Goal: Find specific page/section: Find specific page/section

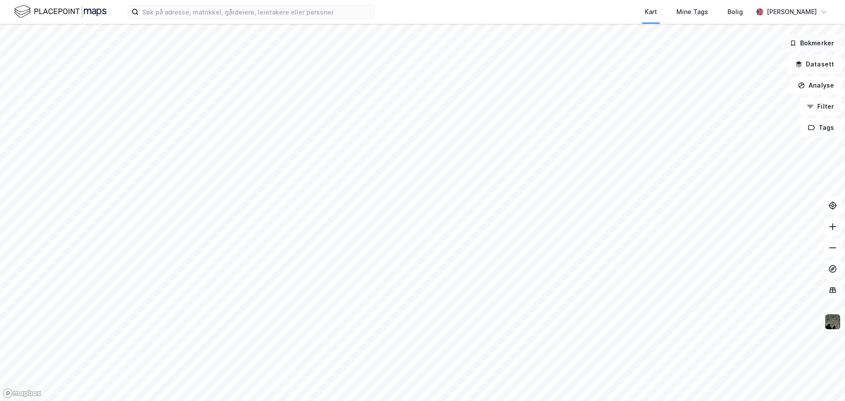
click at [809, 43] on button "Bokmerker" at bounding box center [811, 43] width 59 height 18
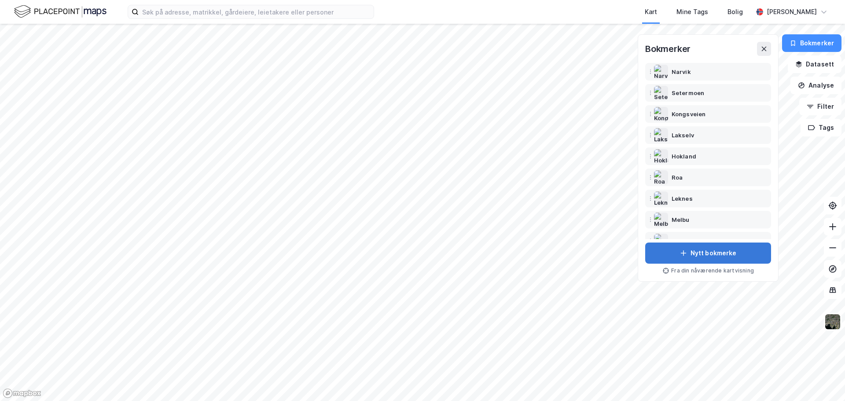
click at [683, 257] on button "Nytt bokmerke" at bounding box center [708, 252] width 126 height 21
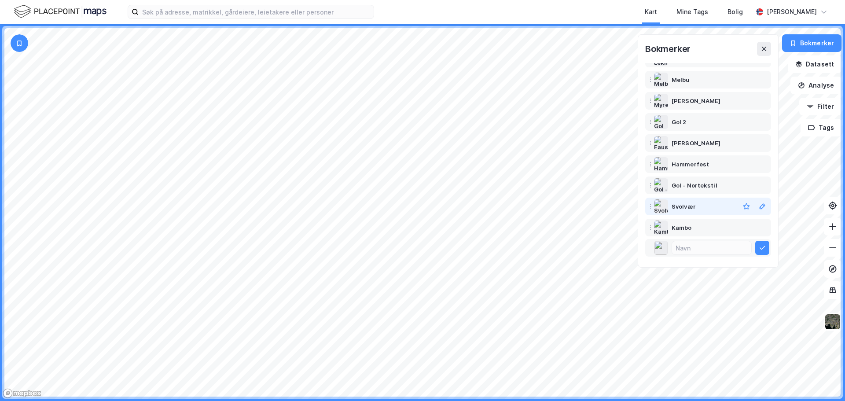
scroll to position [141, 0]
click at [687, 206] on div "Svolvær" at bounding box center [683, 205] width 24 height 11
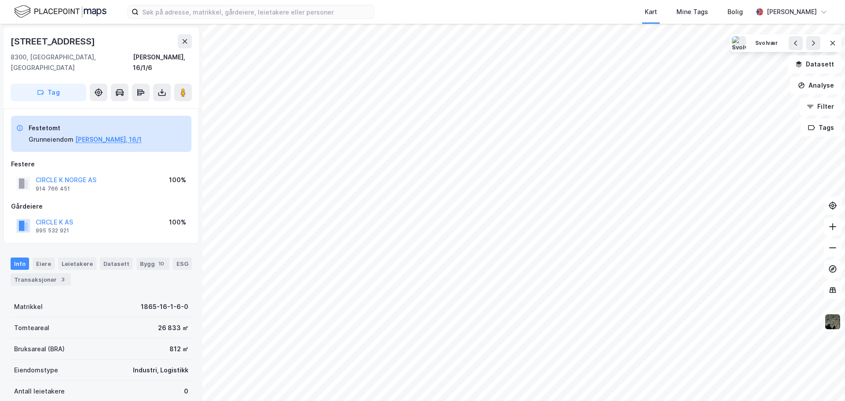
click at [58, 56] on div "8300, [GEOGRAPHIC_DATA], [GEOGRAPHIC_DATA]" at bounding box center [72, 62] width 122 height 21
